Goal: Contribute content: Add original content to the website for others to see

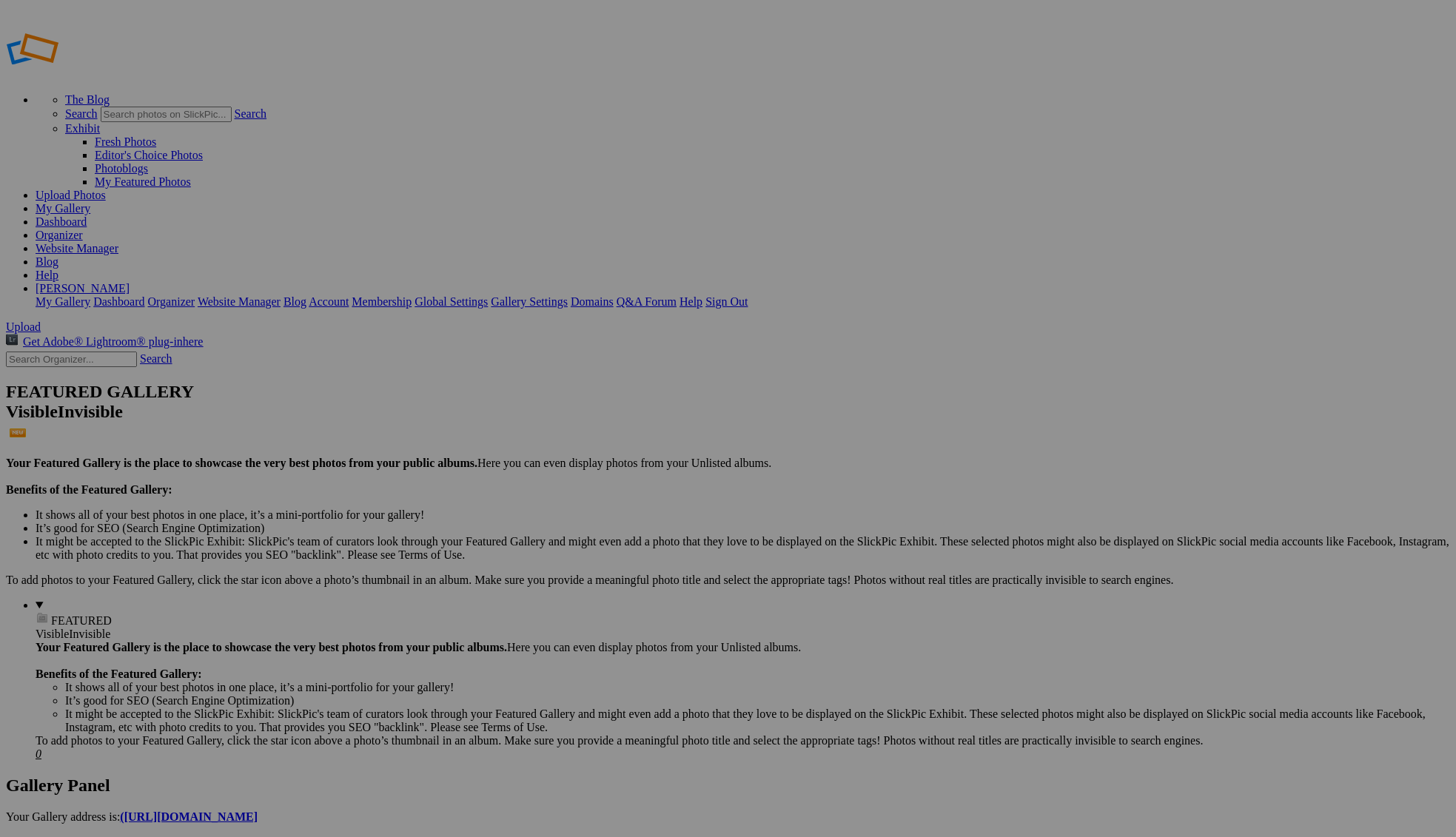
type input "Base Camp Scavenger [PERSON_NAME]"
click at [687, 468] on div "Select album..." at bounding box center [609, 474] width 156 height 13
click at [602, 468] on span "Select album..." at bounding box center [567, 474] width 70 height 13
click at [532, 468] on span at bounding box center [532, 474] width 0 height 13
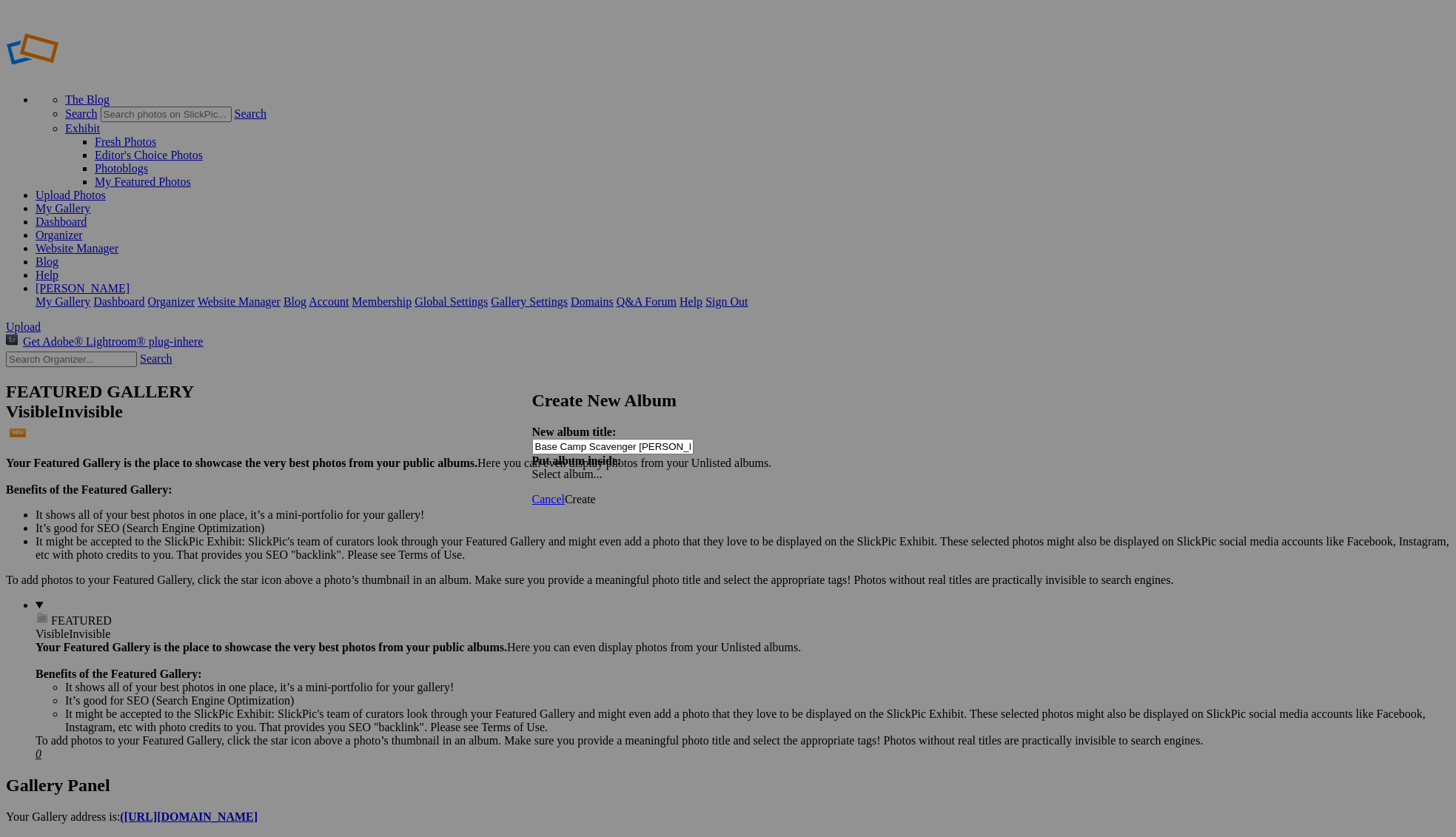
click at [602, 468] on span "Select album..." at bounding box center [567, 474] width 70 height 13
drag, startPoint x: 863, startPoint y: 431, endPoint x: 897, endPoint y: 480, distance: 59.6
click at [687, 468] on div "Select album..." at bounding box center [609, 474] width 156 height 13
click at [596, 493] on span "Create" at bounding box center [580, 499] width 31 height 13
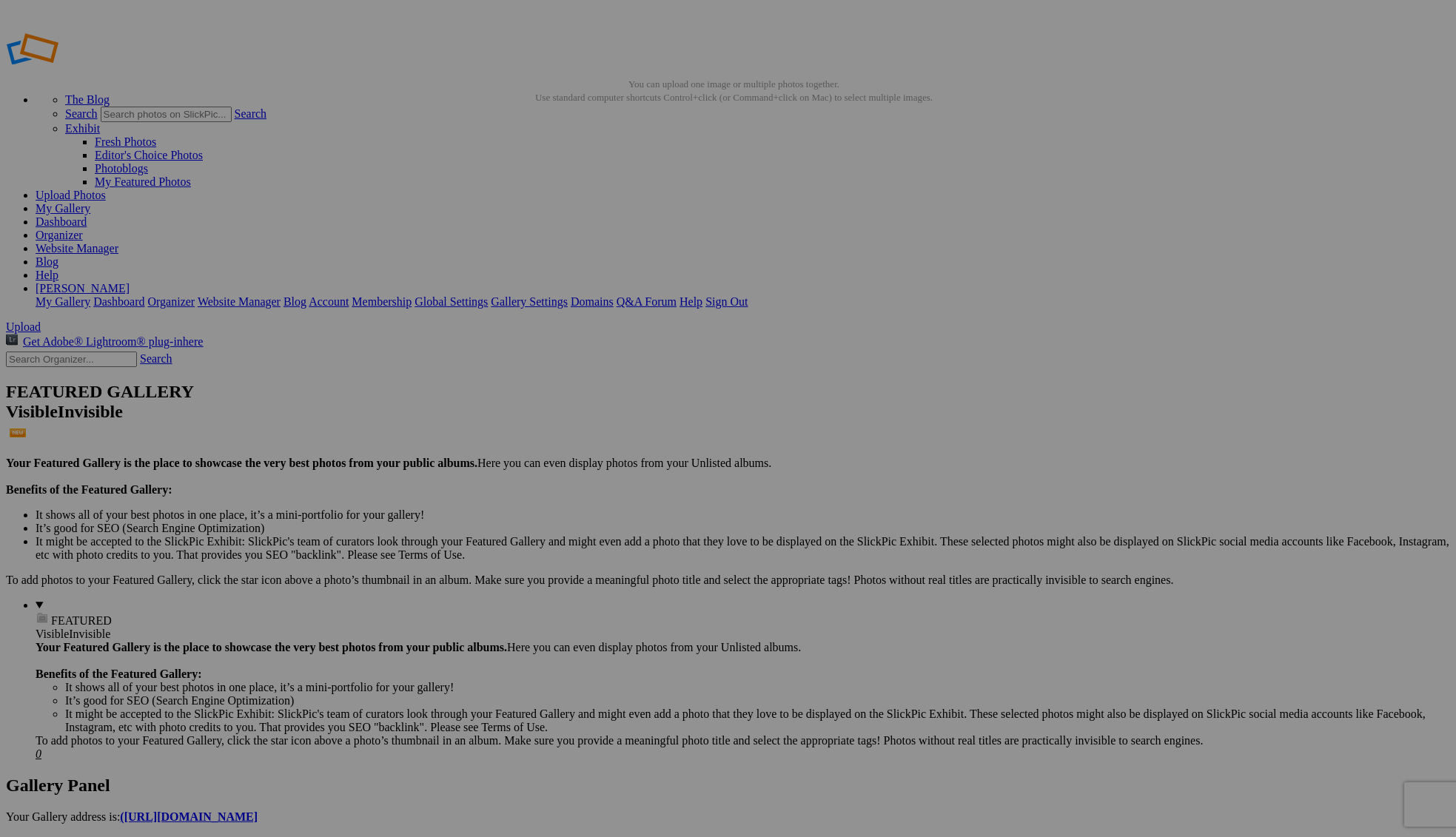
click at [41, 321] on span "Upload" at bounding box center [23, 327] width 34 height 13
